Goal: Browse casually: Explore the website without a specific task or goal

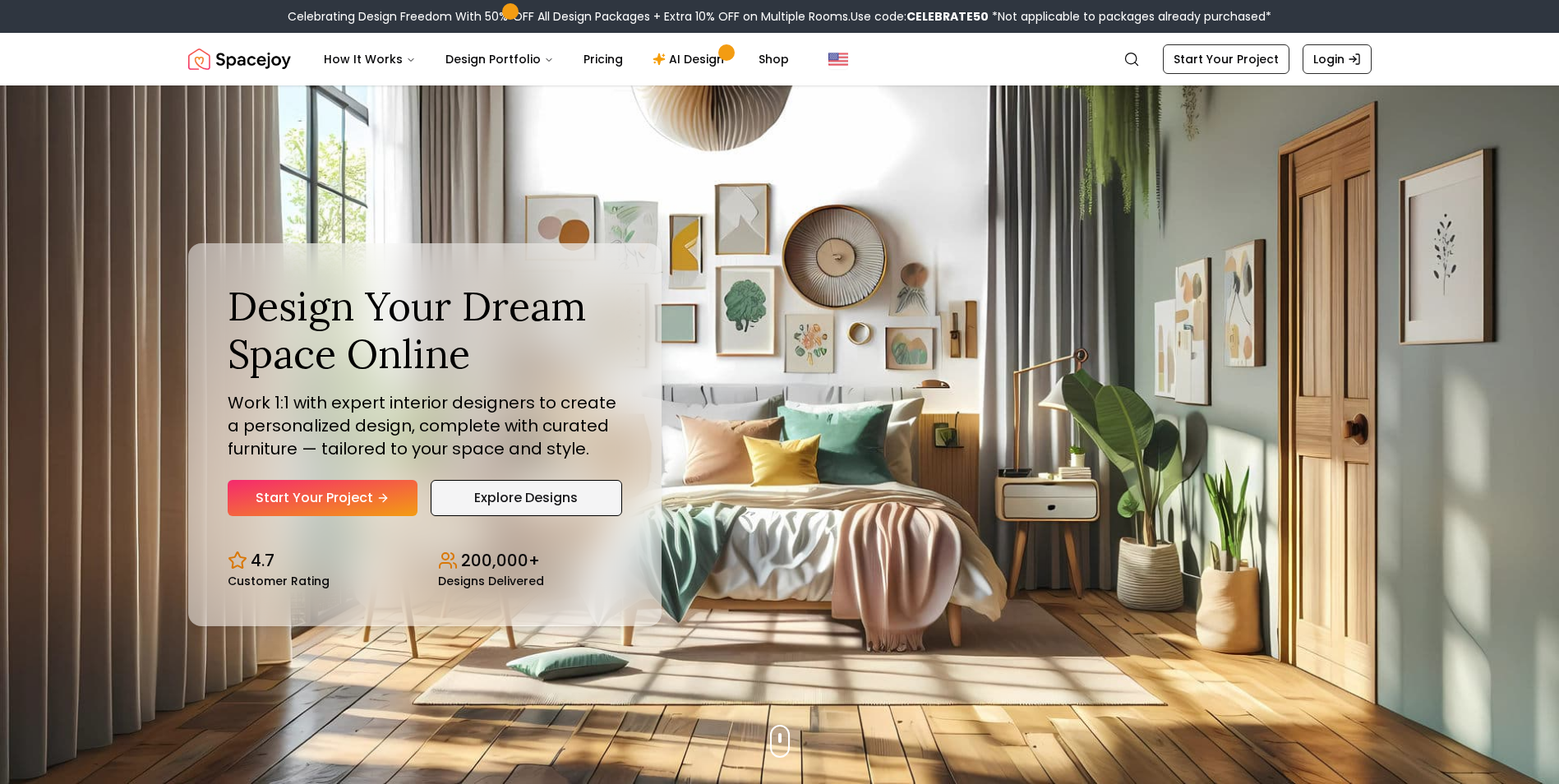
click at [493, 500] on link "Explore Designs" at bounding box center [526, 498] width 191 height 36
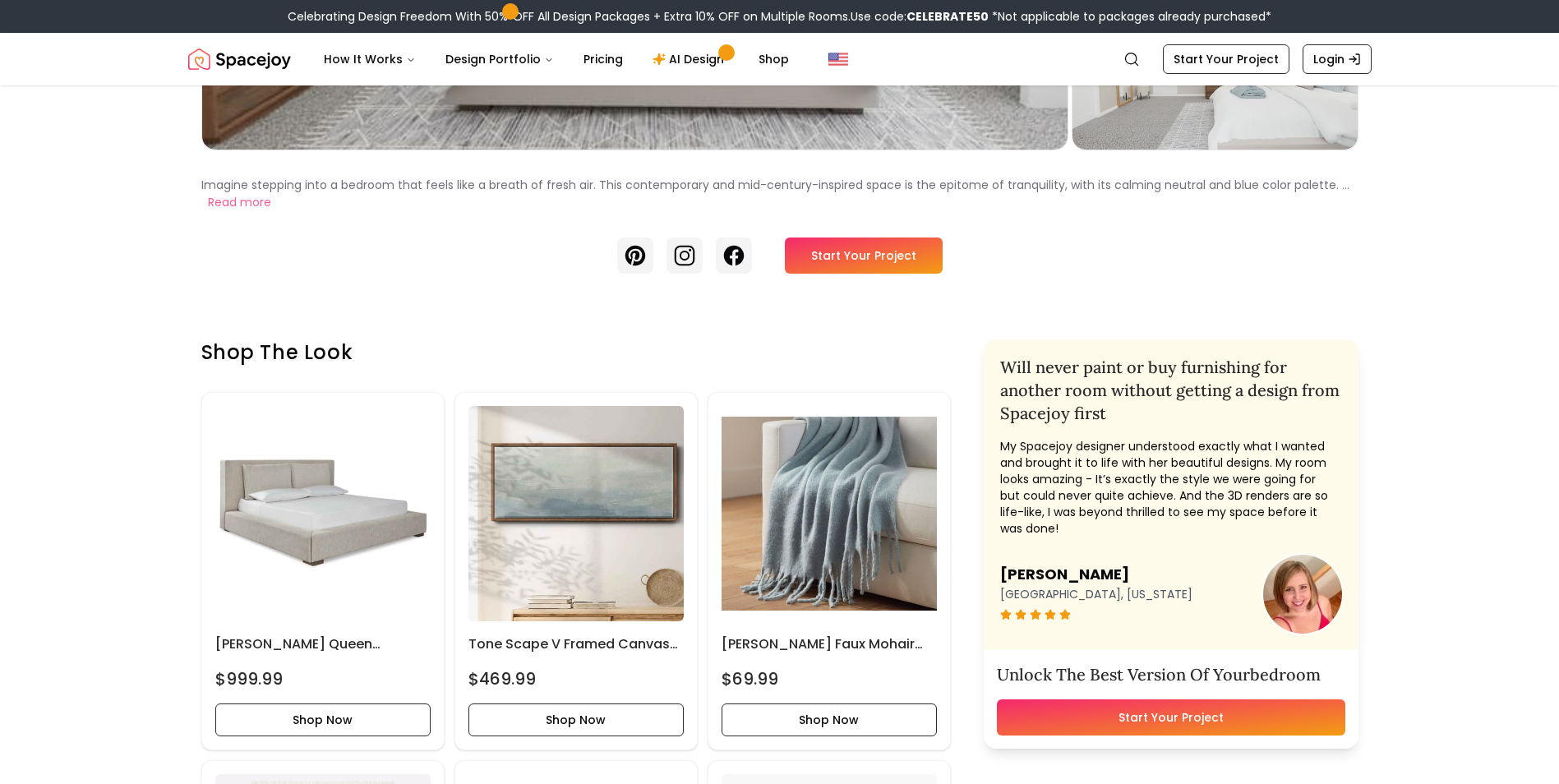
scroll to position [701, 0]
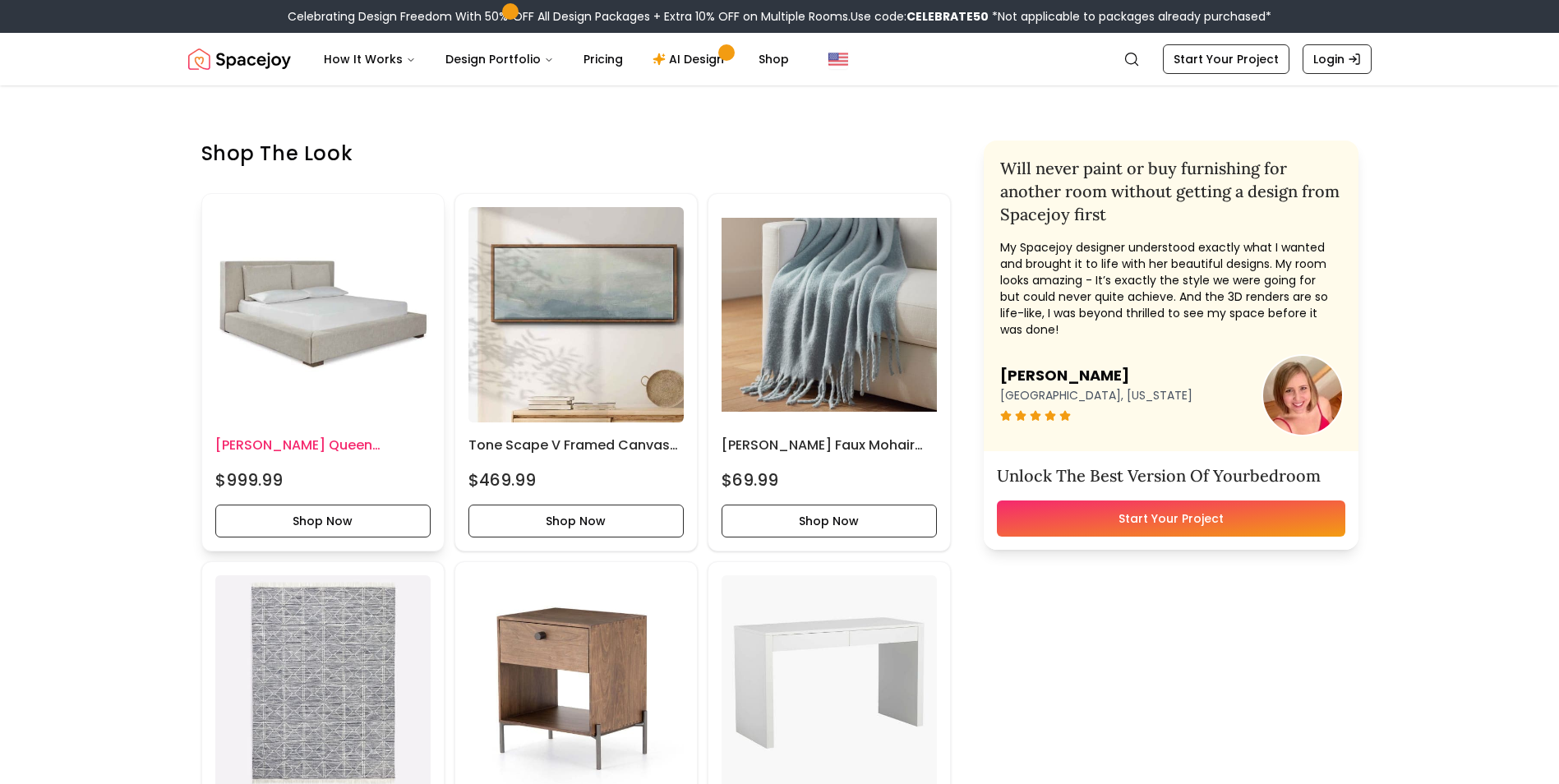
click at [310, 376] on img at bounding box center [322, 314] width 215 height 215
